Goal: Information Seeking & Learning: Learn about a topic

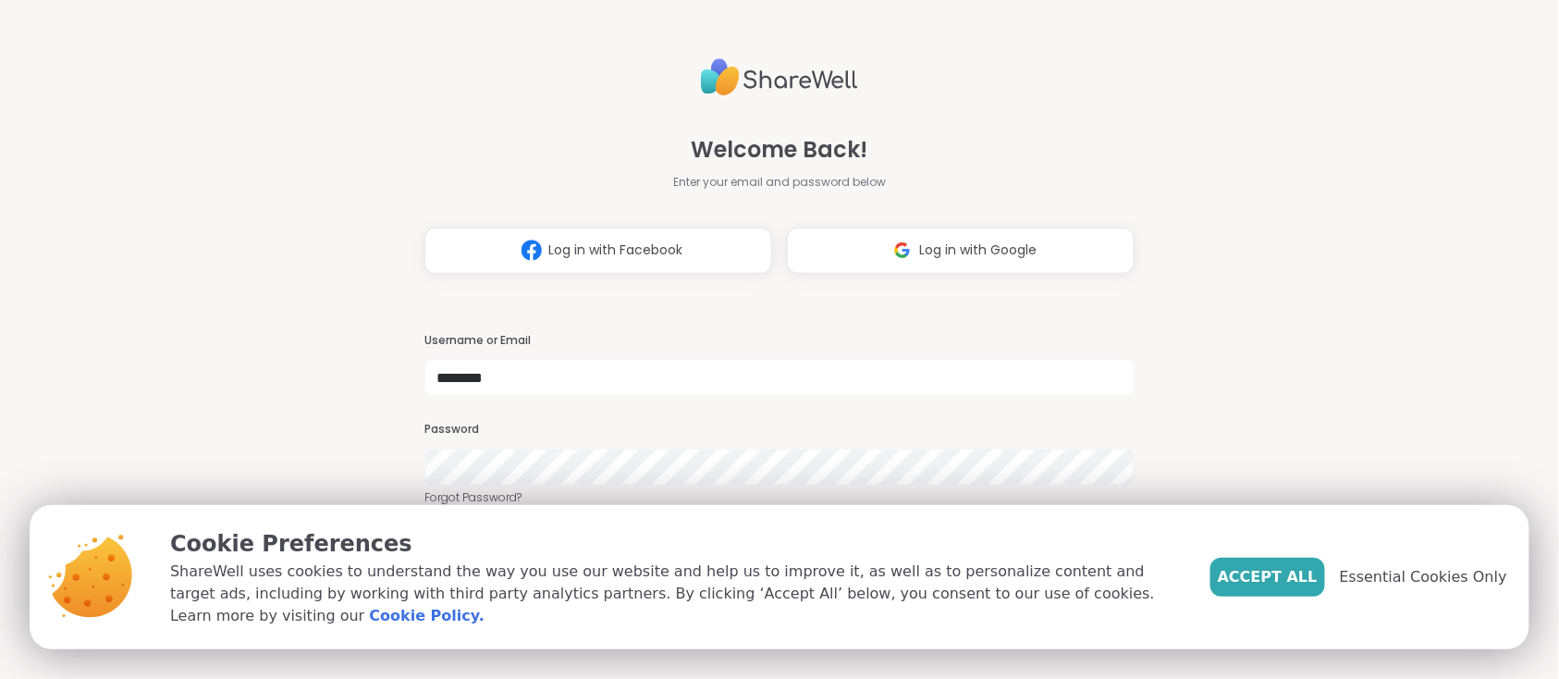
click at [1408, 588] on span "Essential Cookies Only" at bounding box center [1423, 577] width 167 height 22
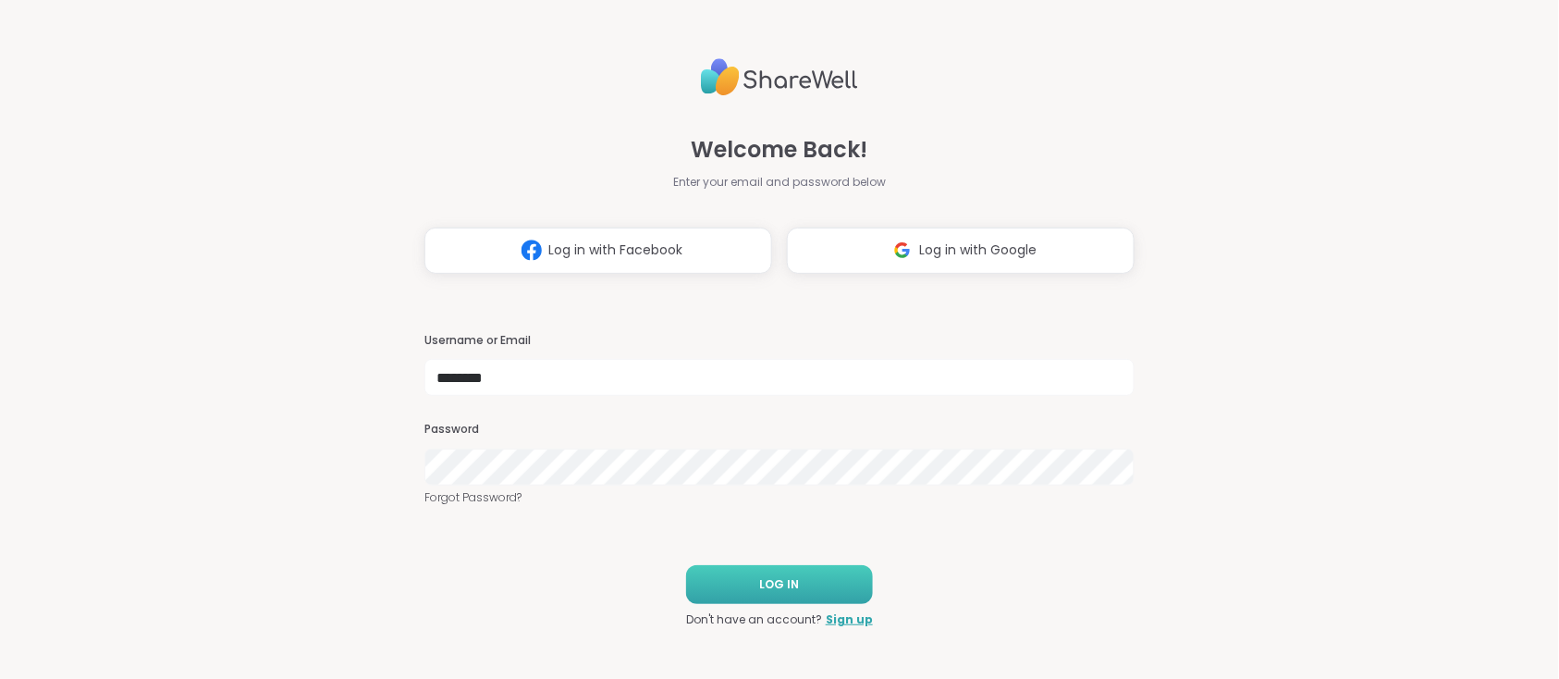
click at [811, 590] on button "LOG IN" at bounding box center [779, 584] width 187 height 39
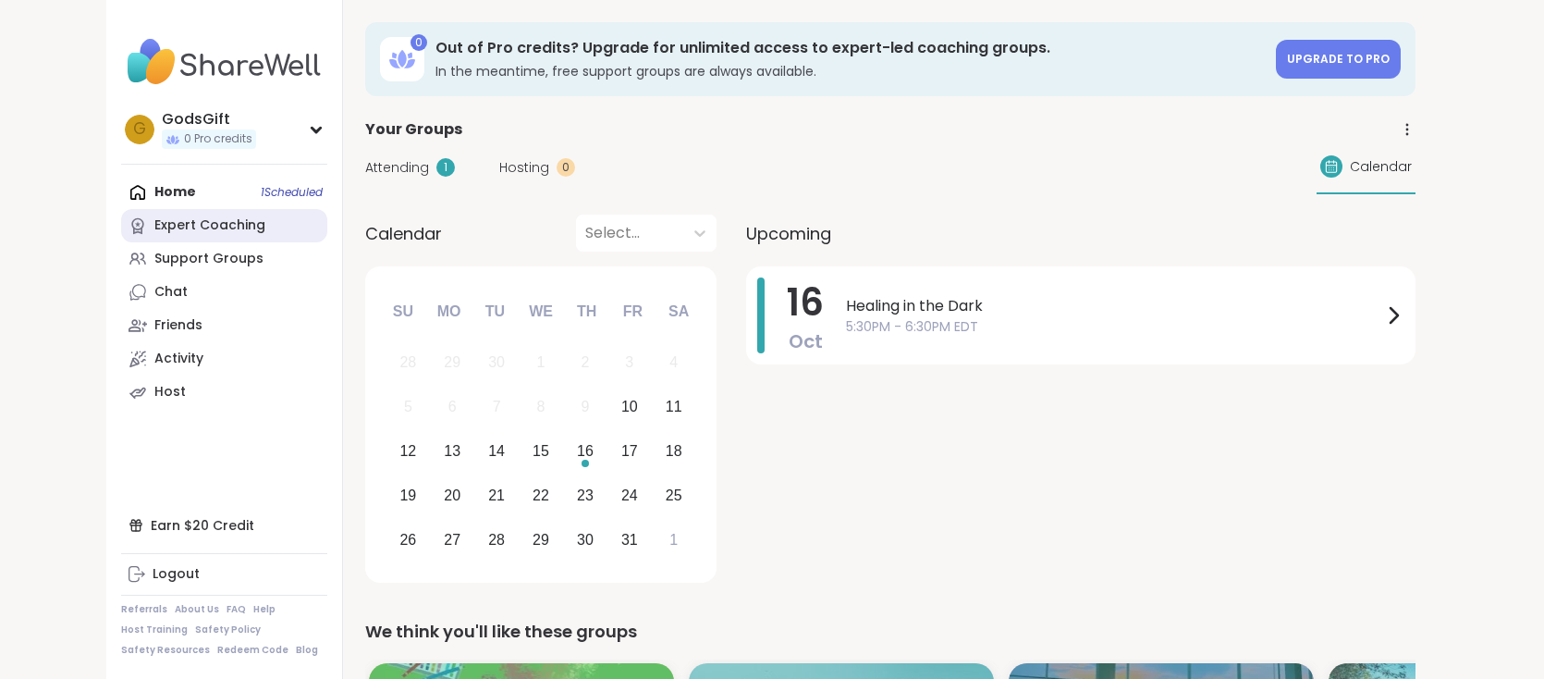
click at [154, 227] on div "Expert Coaching" at bounding box center [209, 225] width 111 height 18
